Goal: Task Accomplishment & Management: Use online tool/utility

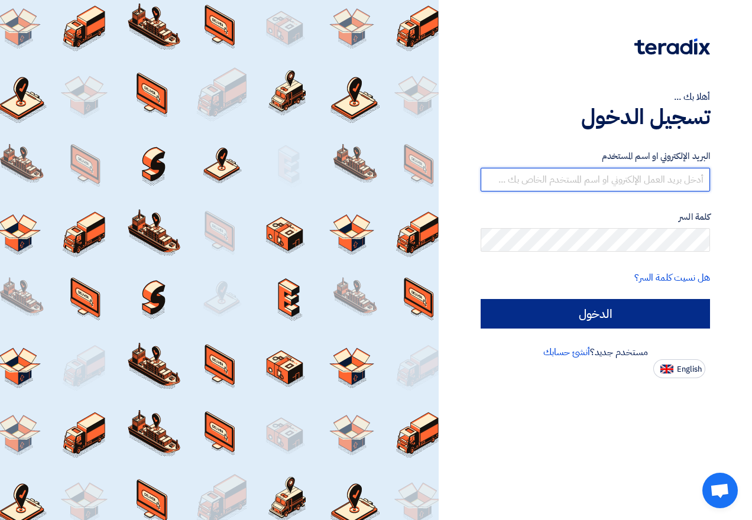
type input "[EMAIL_ADDRESS][DOMAIN_NAME]"
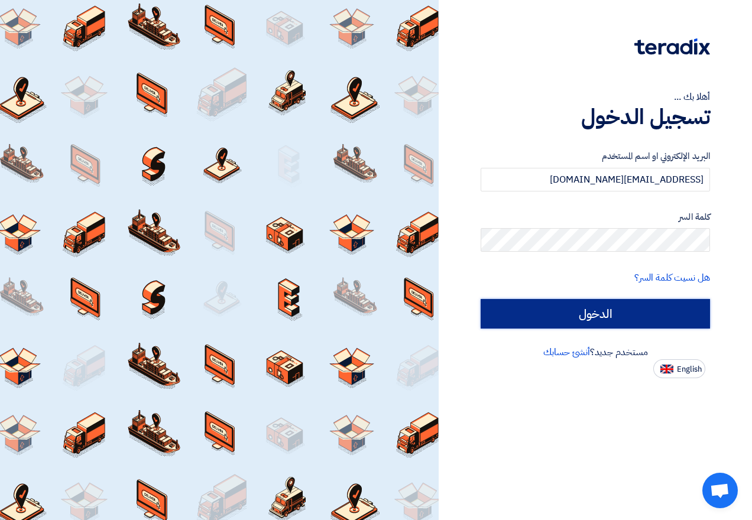
click at [644, 314] on input "الدخول" at bounding box center [595, 314] width 229 height 30
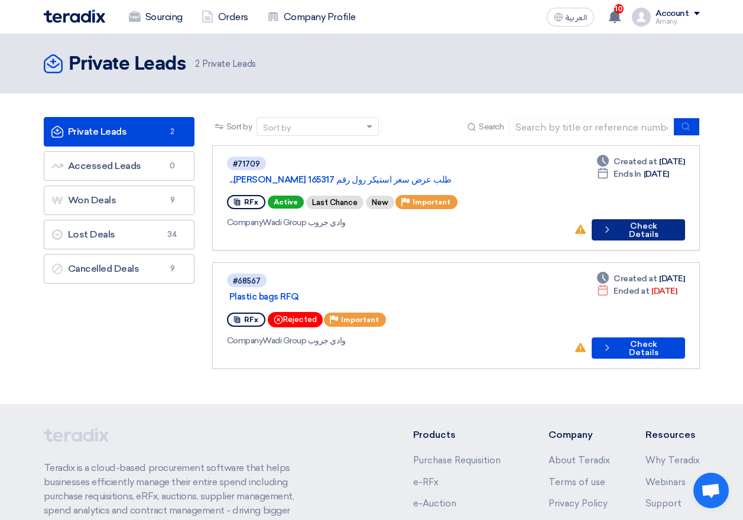
click at [653, 220] on button "Check details Check Details" at bounding box center [638, 229] width 93 height 21
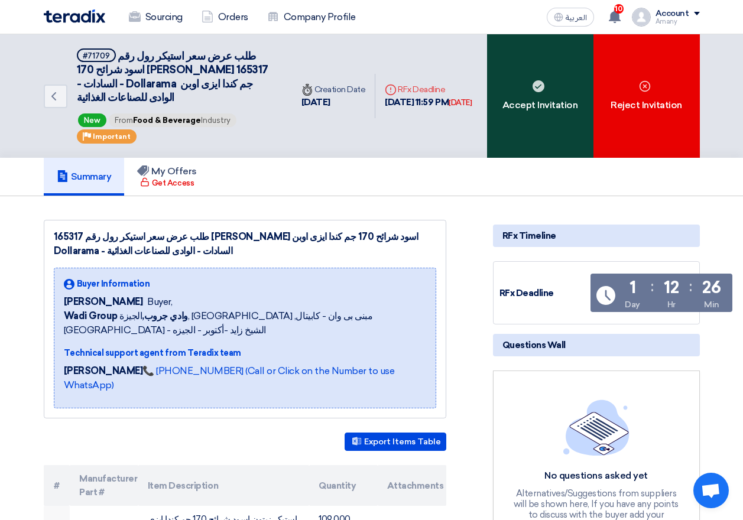
click at [552, 131] on div "Accept Invitation" at bounding box center [540, 96] width 106 height 124
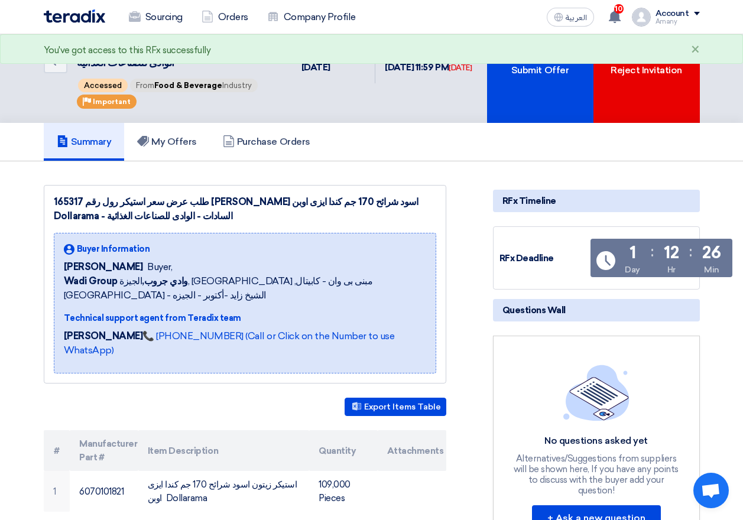
scroll to position [59, 0]
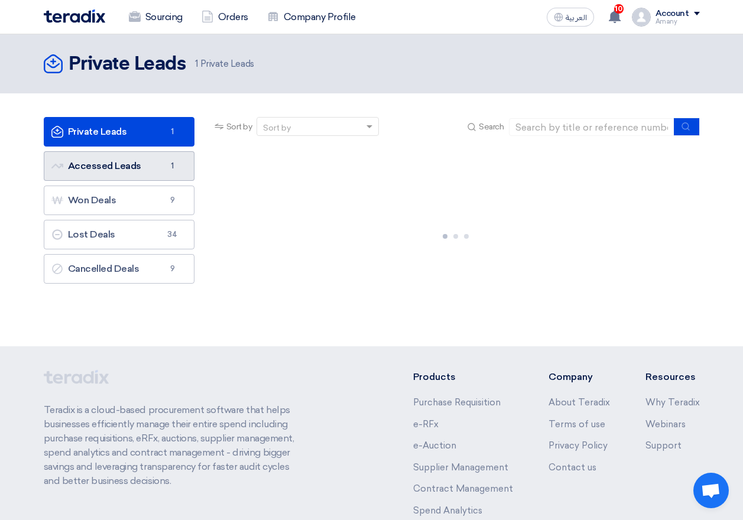
click at [158, 170] on link "Accessed Leads Accessed Leads 1" at bounding box center [119, 166] width 151 height 30
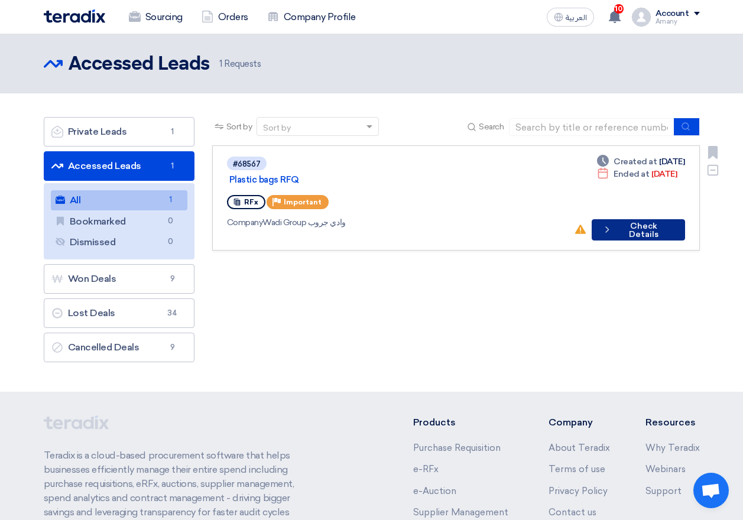
click at [644, 219] on button "Check details Check Details" at bounding box center [638, 229] width 93 height 21
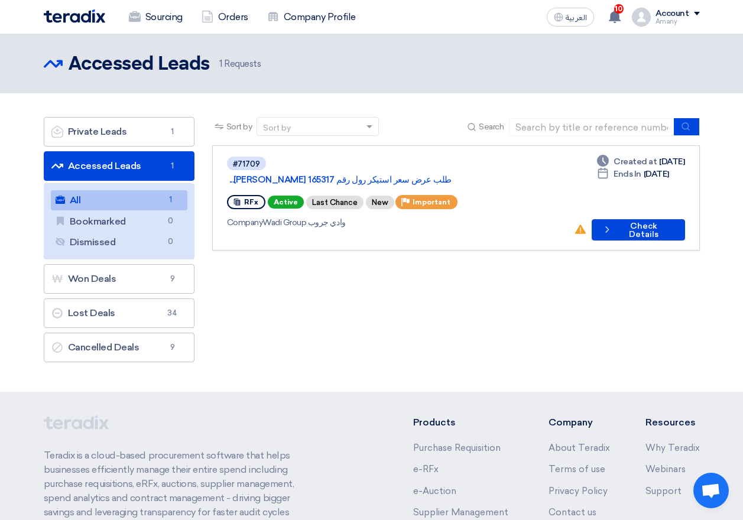
click at [157, 163] on link "Accessed Leads Accessed Leads 1" at bounding box center [119, 166] width 151 height 30
